Goal: Find specific page/section: Locate a particular part of the current website

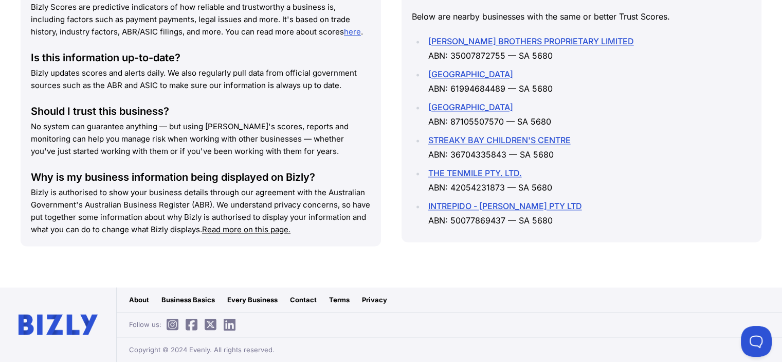
scroll to position [1714, 0]
click at [509, 211] on link "INTREPIDO - [PERSON_NAME] PTY LTD" at bounding box center [505, 206] width 154 height 10
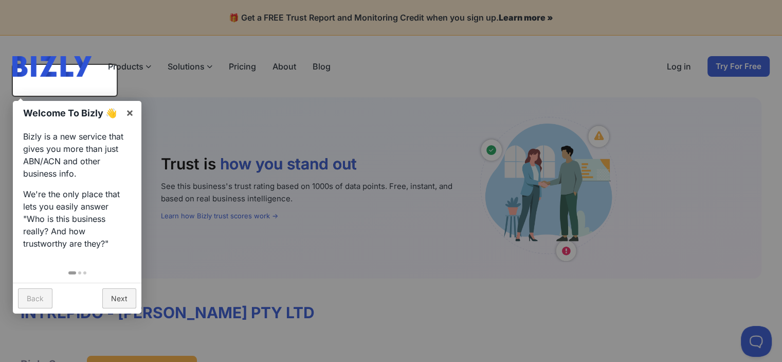
click at [117, 293] on link "Next" at bounding box center [119, 298] width 34 height 20
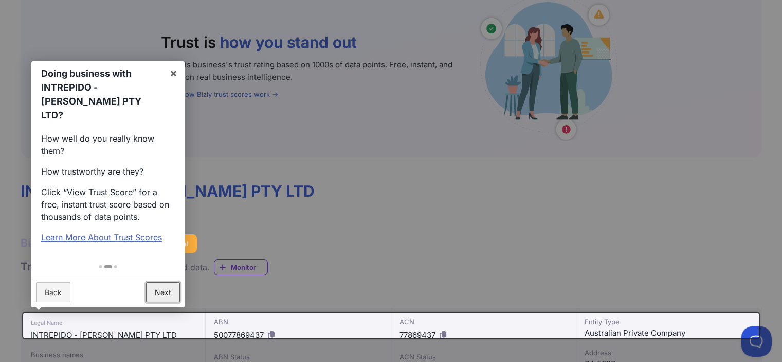
scroll to position [60, 0]
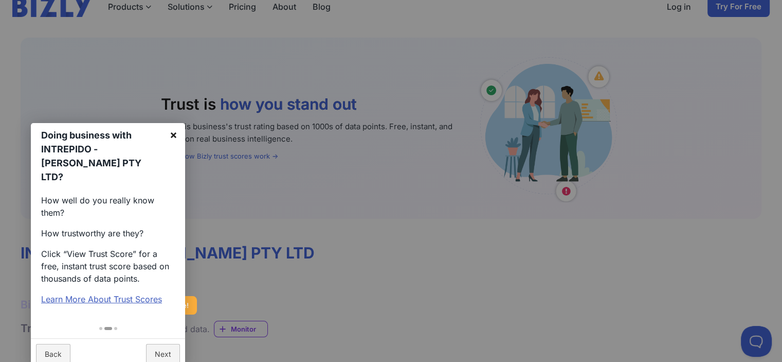
click at [174, 143] on link "×" at bounding box center [173, 134] width 23 height 23
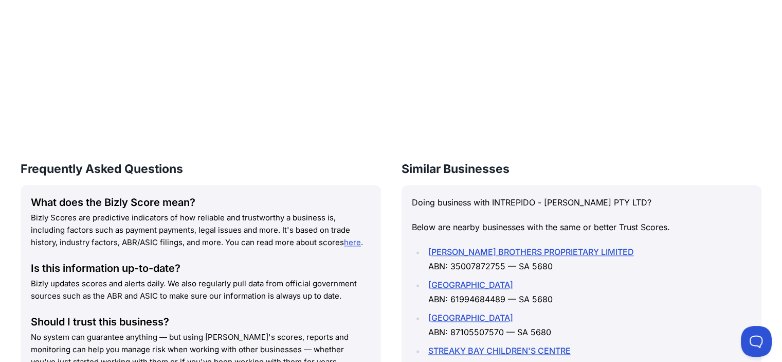
scroll to position [1345, 0]
